Goal: Find specific page/section: Find specific page/section

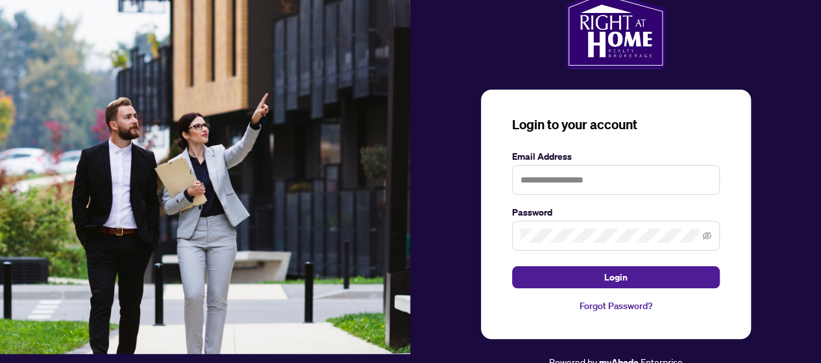
scroll to position [13, 0]
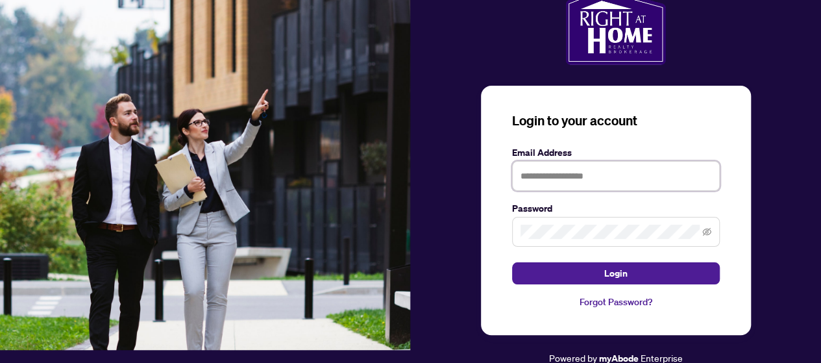
type input "**********"
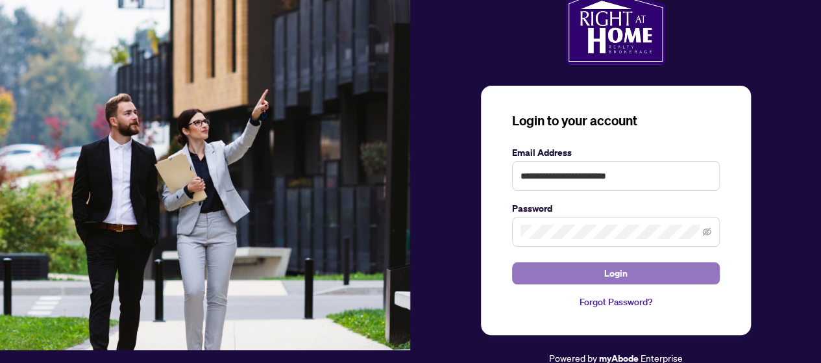
click at [618, 276] on span "Login" at bounding box center [615, 273] width 23 height 21
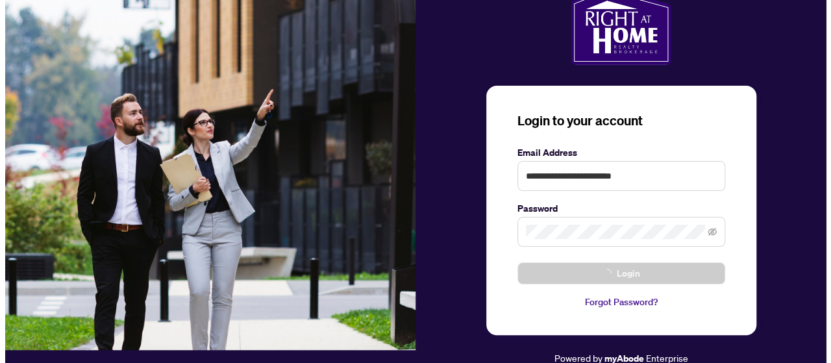
scroll to position [0, 0]
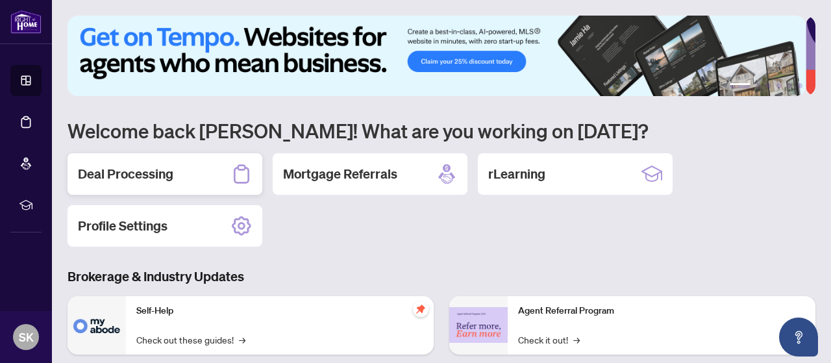
click at [170, 175] on h2 "Deal Processing" at bounding box center [125, 174] width 95 height 18
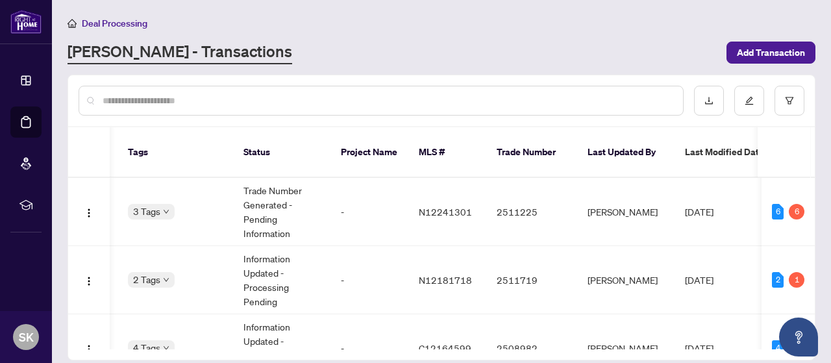
scroll to position [0, 302]
